Goal: Transaction & Acquisition: Purchase product/service

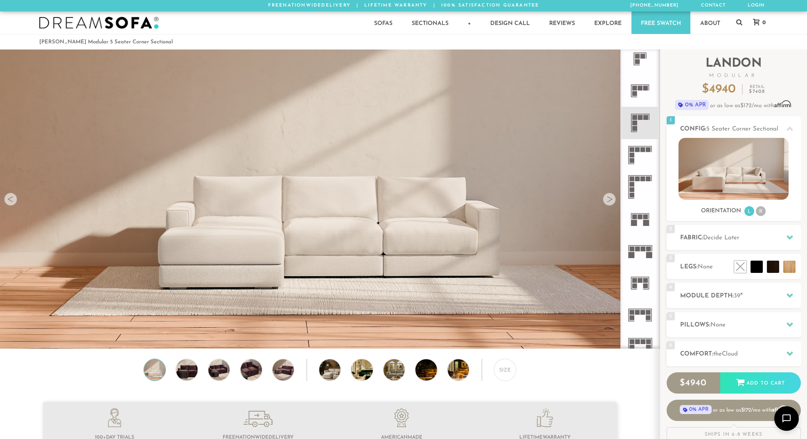
click at [608, 198] on div at bounding box center [609, 199] width 13 height 13
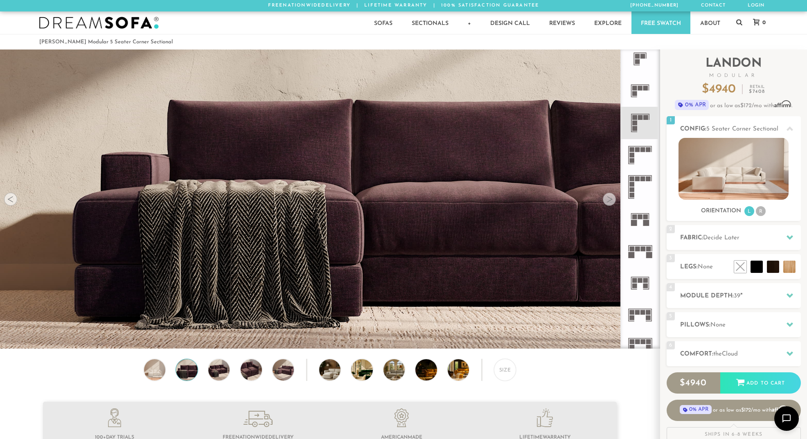
click at [608, 198] on div at bounding box center [609, 199] width 13 height 13
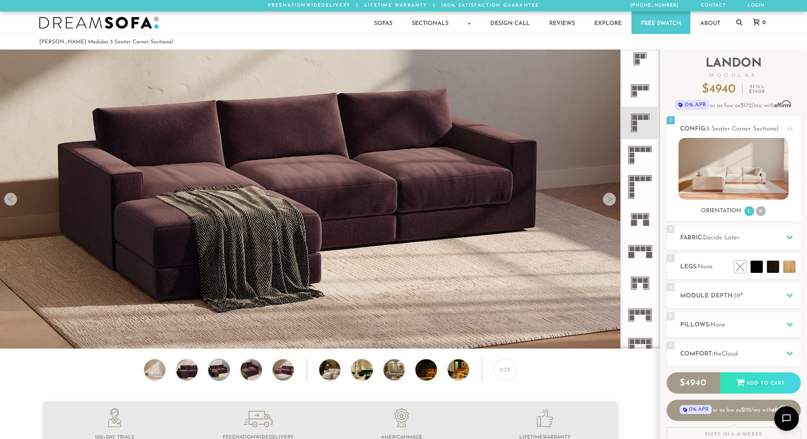
click at [608, 199] on div at bounding box center [609, 199] width 13 height 13
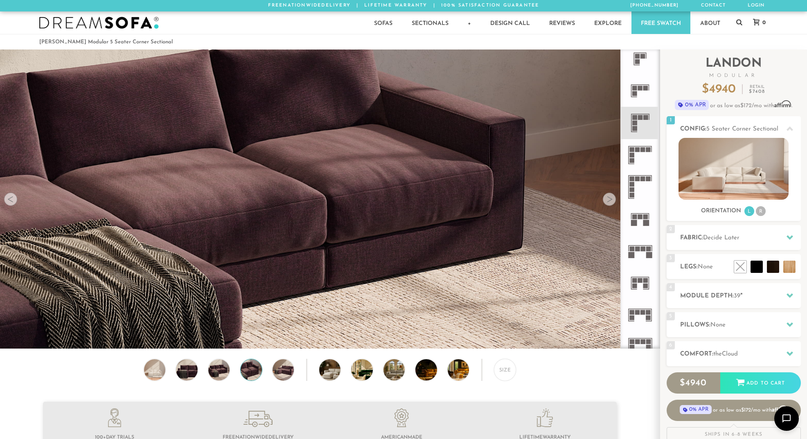
click at [608, 199] on div at bounding box center [609, 199] width 13 height 13
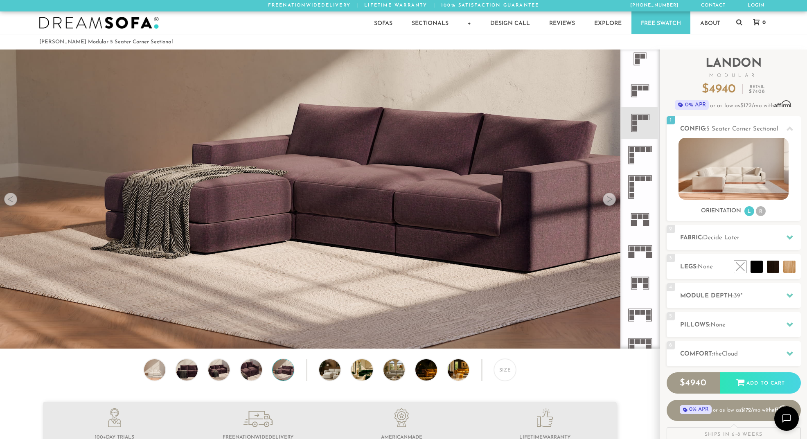
click at [607, 198] on div at bounding box center [609, 199] width 13 height 13
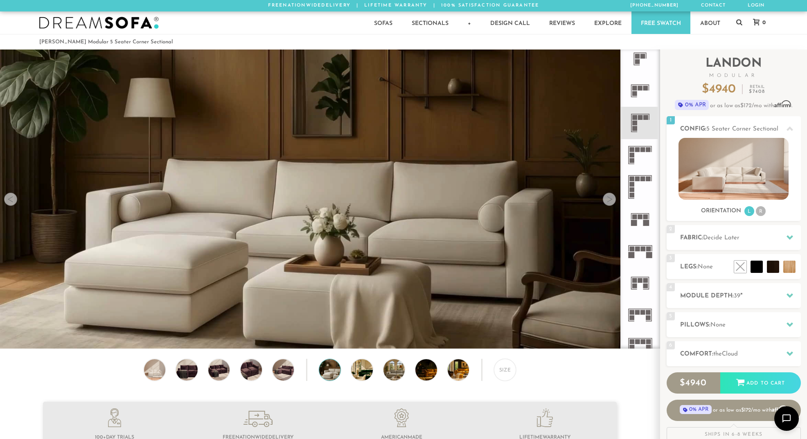
click at [607, 199] on div at bounding box center [609, 199] width 13 height 13
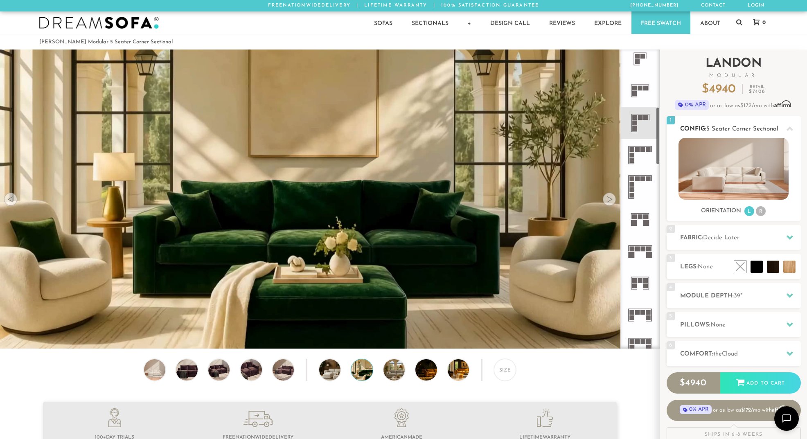
click at [728, 128] on span "5 Seater Corner Sectional" at bounding box center [742, 129] width 72 height 6
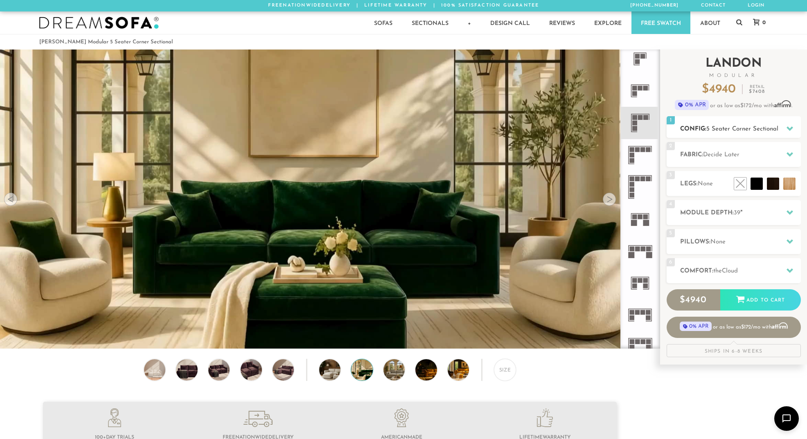
click at [727, 127] on span "5 Seater Corner Sectional" at bounding box center [742, 129] width 72 height 6
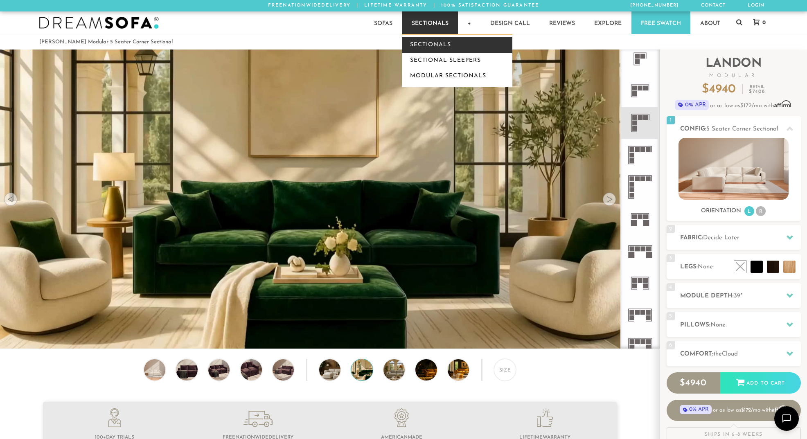
click at [424, 43] on link "Sectionals" at bounding box center [457, 45] width 111 height 16
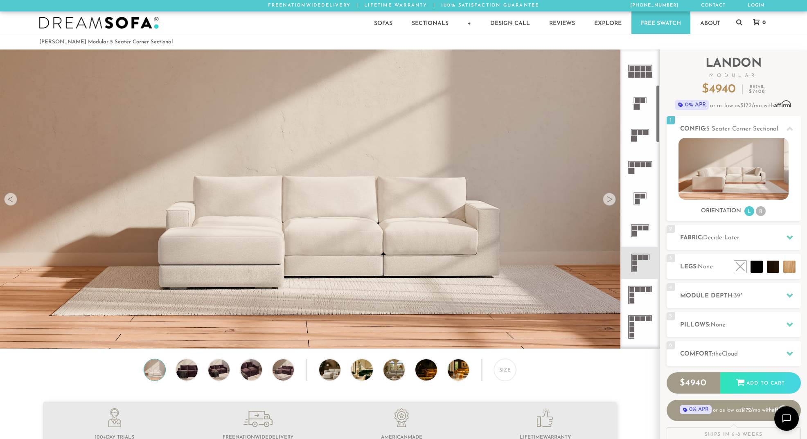
scroll to position [223, 0]
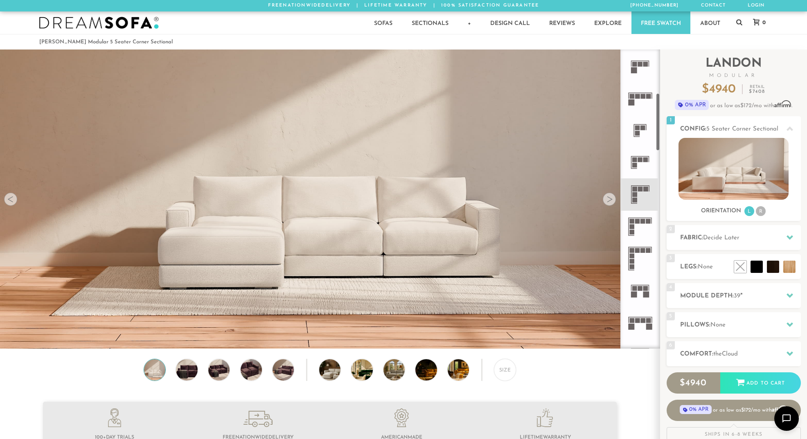
click at [644, 193] on icon at bounding box center [640, 194] width 32 height 32
click at [611, 201] on div at bounding box center [609, 199] width 13 height 13
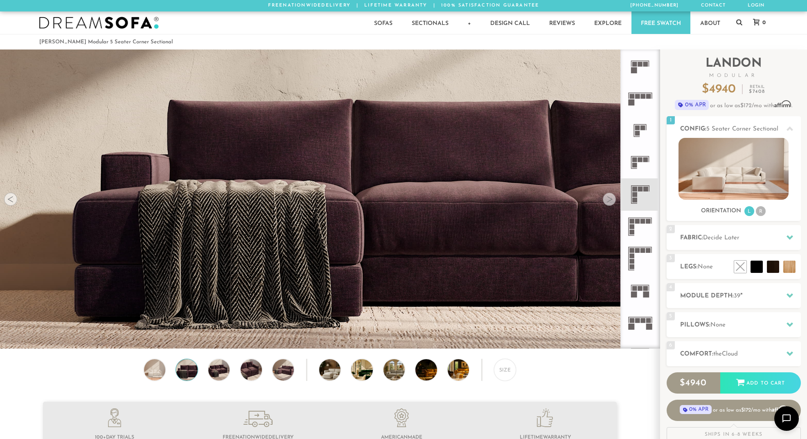
click at [612, 200] on div at bounding box center [609, 199] width 13 height 13
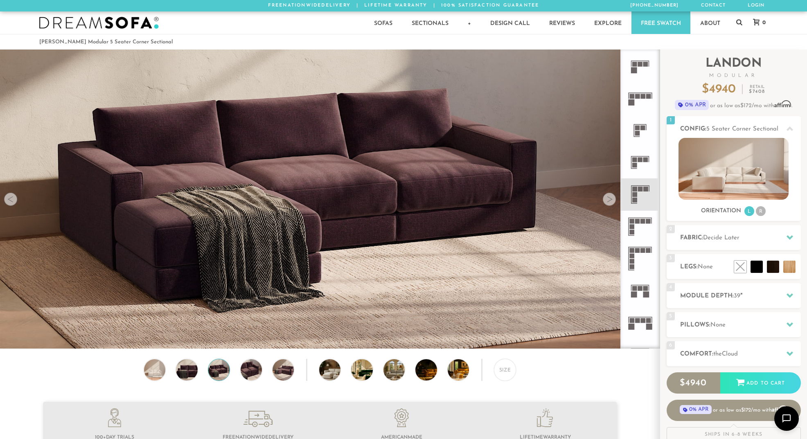
click at [612, 200] on div at bounding box center [609, 199] width 13 height 13
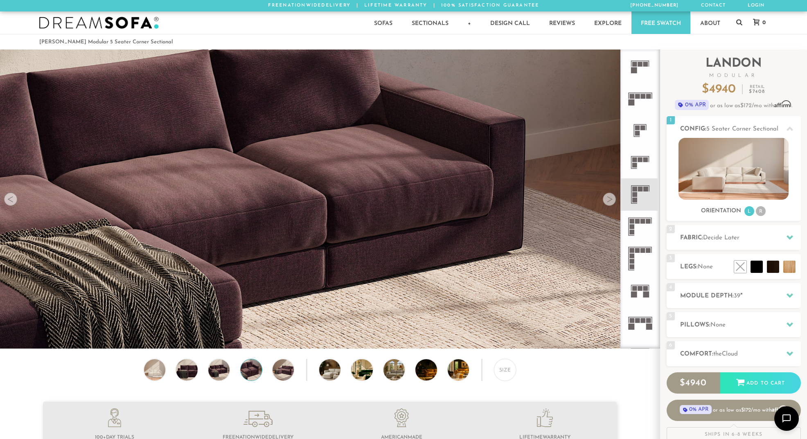
click at [612, 200] on div at bounding box center [609, 199] width 13 height 13
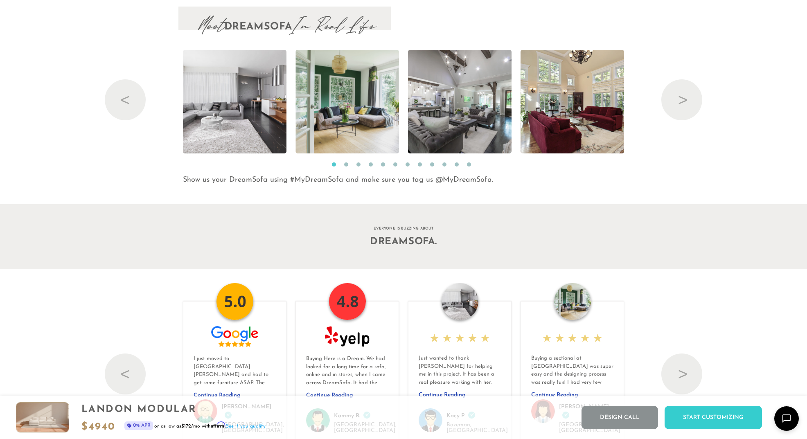
scroll to position [8930, 0]
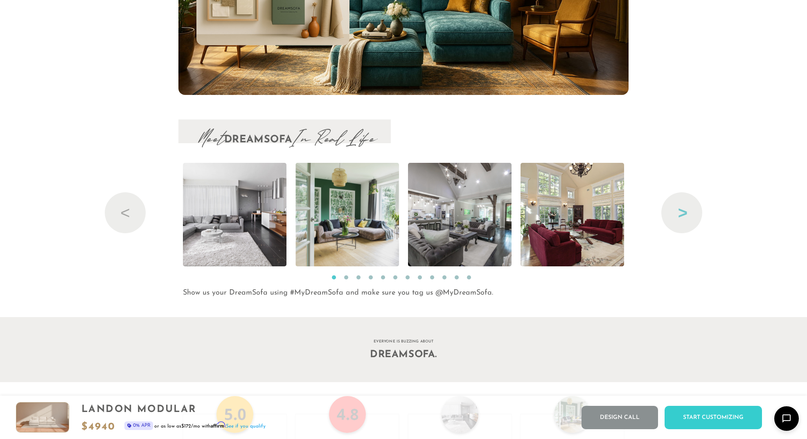
click at [681, 218] on button "Next" at bounding box center [681, 212] width 41 height 41
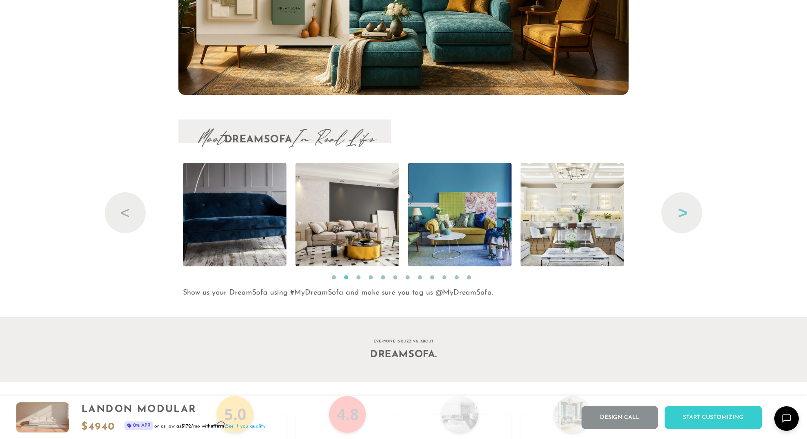
click at [681, 218] on button "Next" at bounding box center [681, 212] width 41 height 41
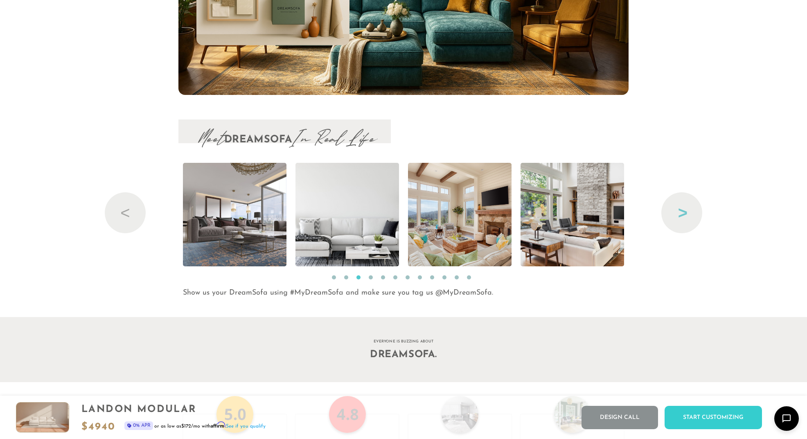
click at [681, 218] on button "Next" at bounding box center [681, 212] width 41 height 41
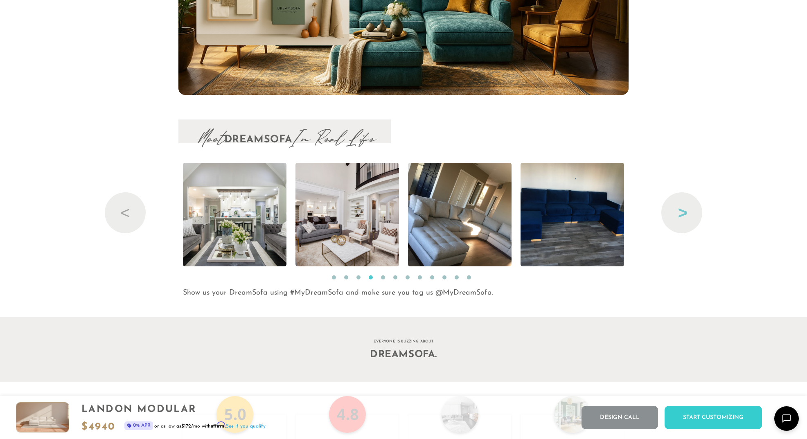
click at [681, 218] on button "Next" at bounding box center [681, 212] width 41 height 41
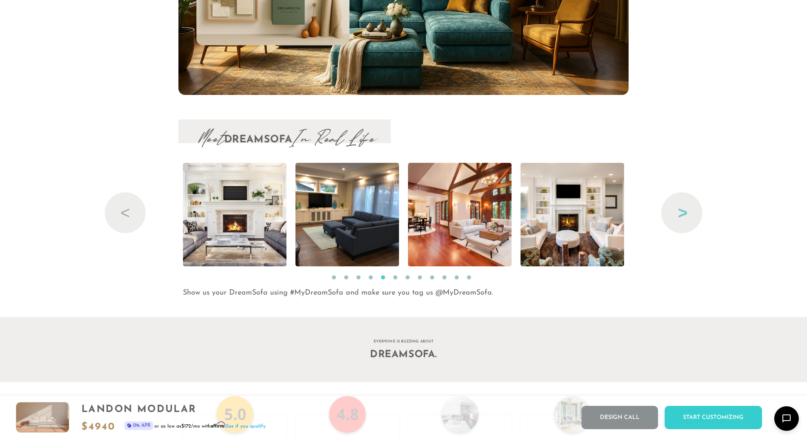
click at [681, 218] on button "Next" at bounding box center [681, 212] width 41 height 41
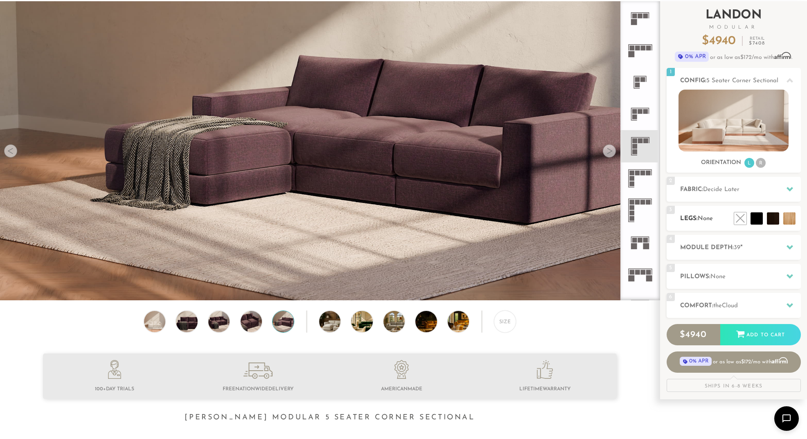
scroll to position [74, 0]
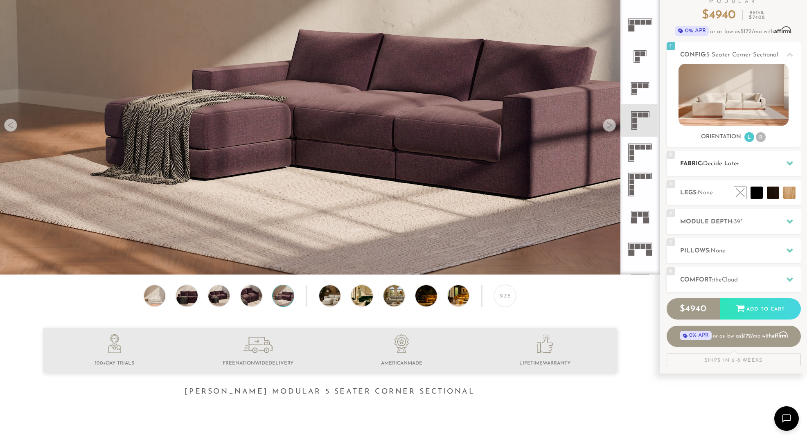
click at [727, 165] on span "Decide Later" at bounding box center [721, 164] width 36 height 6
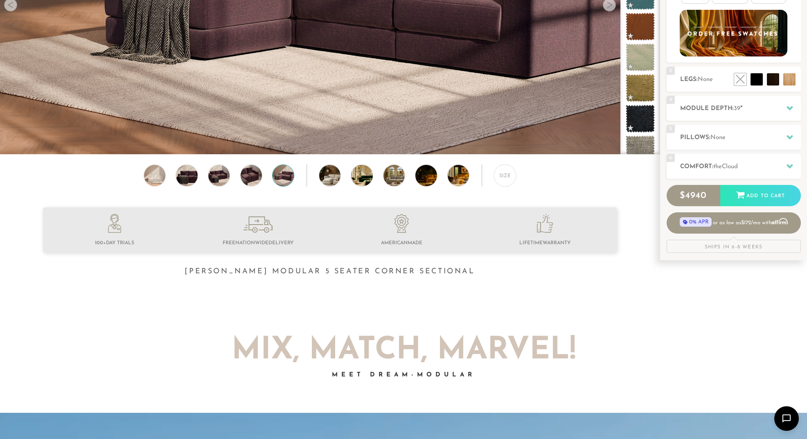
scroll to position [0, 0]
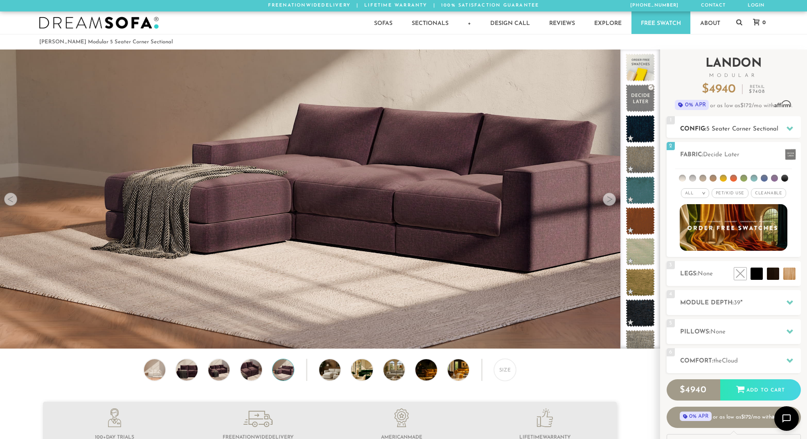
click at [746, 127] on span "5 Seater Corner Sectional" at bounding box center [742, 129] width 72 height 6
